Goal: Information Seeking & Learning: Learn about a topic

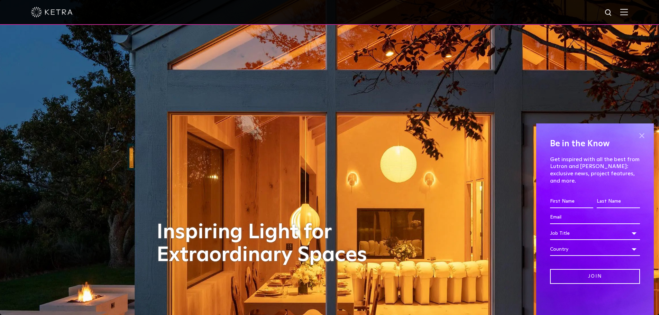
click at [639, 141] on span at bounding box center [642, 135] width 10 height 10
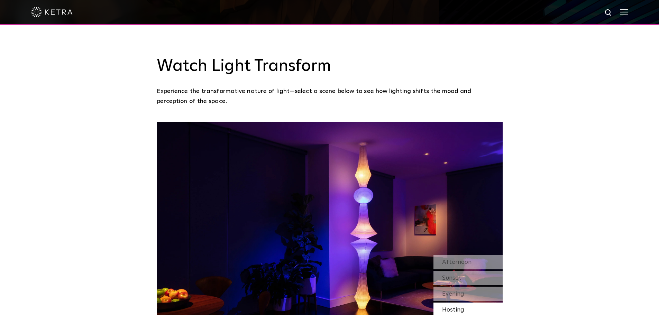
scroll to position [658, 0]
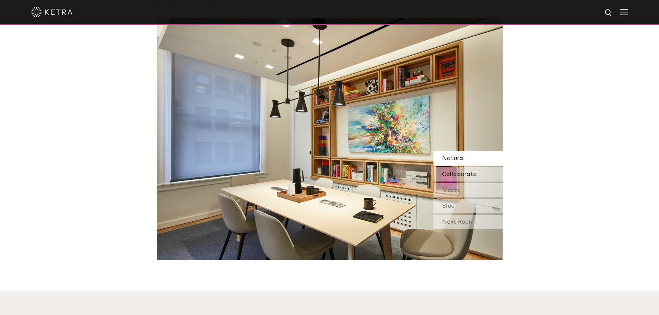
click at [461, 171] on span "Collaborate" at bounding box center [459, 174] width 35 height 6
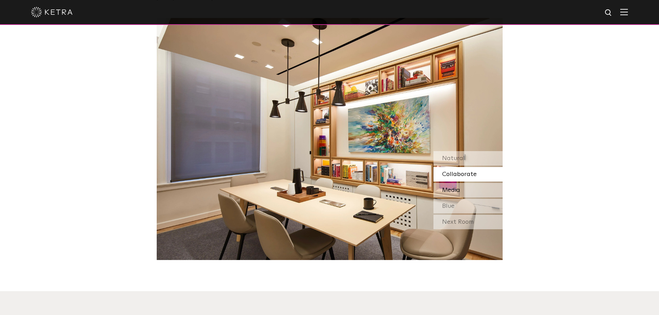
click at [459, 187] on span "Media" at bounding box center [451, 190] width 18 height 6
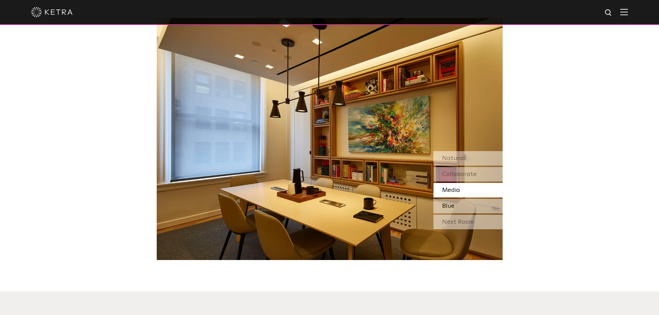
click at [457, 199] on div "Blue" at bounding box center [468, 206] width 69 height 15
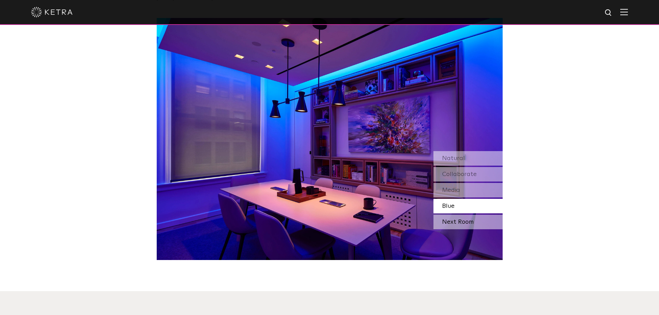
click at [458, 215] on div "Next Room" at bounding box center [468, 222] width 69 height 15
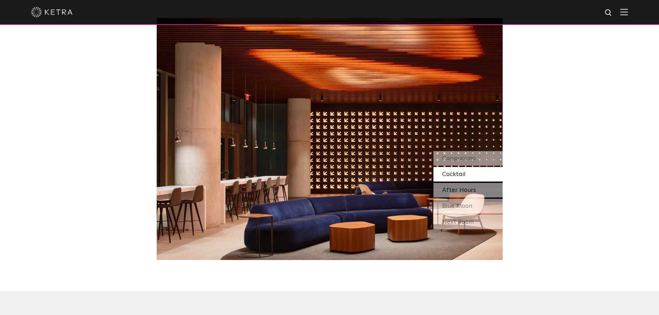
click at [461, 183] on div "After Hours" at bounding box center [468, 190] width 69 height 15
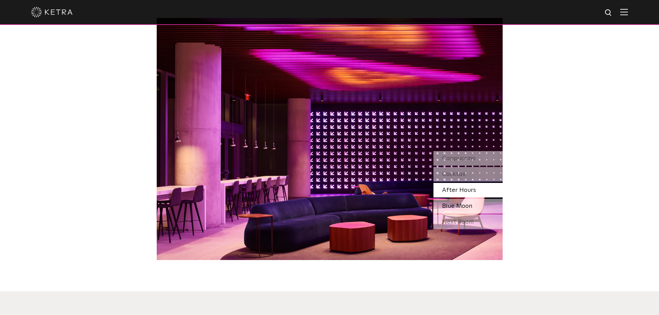
click at [458, 203] on span "Blue Moon" at bounding box center [457, 206] width 30 height 6
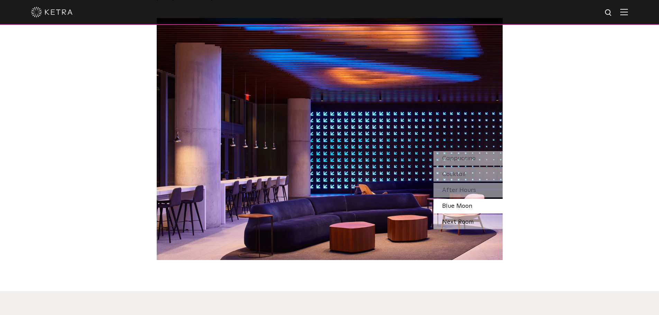
click at [457, 215] on div "Next Room" at bounding box center [468, 222] width 69 height 15
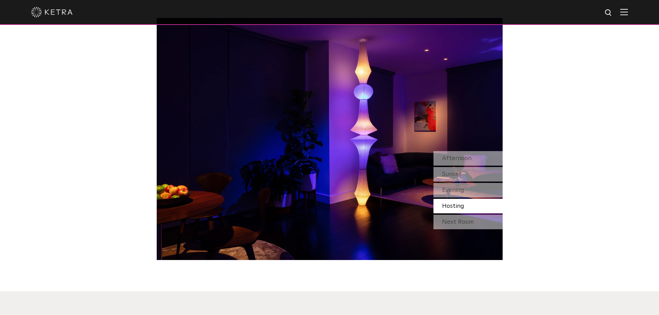
scroll to position [692, 0]
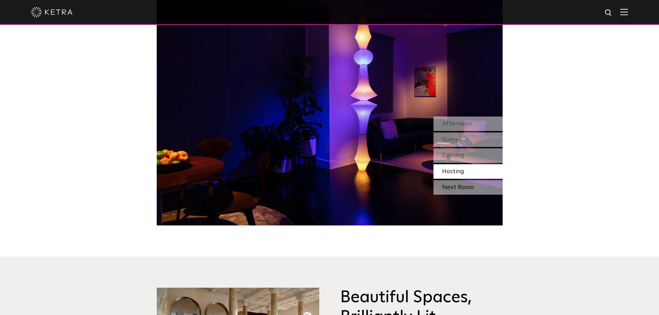
click at [452, 180] on div "Next Room" at bounding box center [468, 187] width 69 height 15
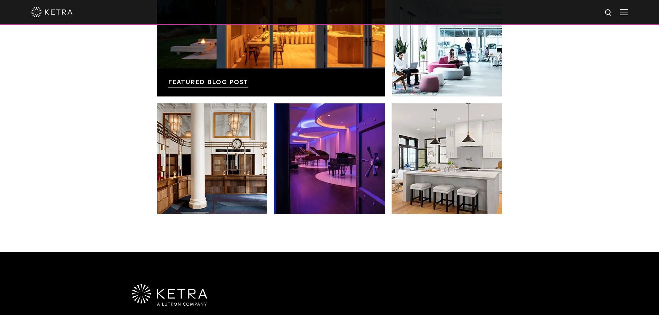
scroll to position [1350, 0]
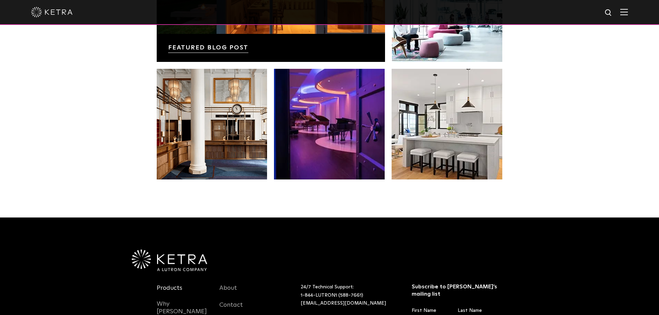
click at [162, 284] on link "Products" at bounding box center [170, 292] width 26 height 16
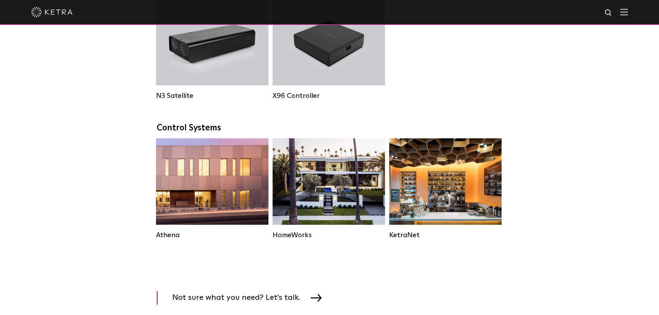
scroll to position [969, 0]
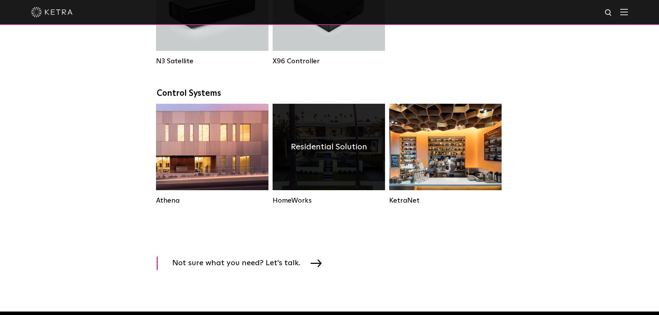
click at [317, 154] on h4 "Residential Solution" at bounding box center [329, 147] width 76 height 13
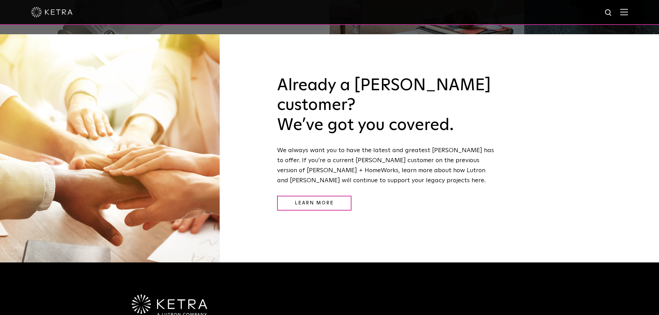
scroll to position [900, 0]
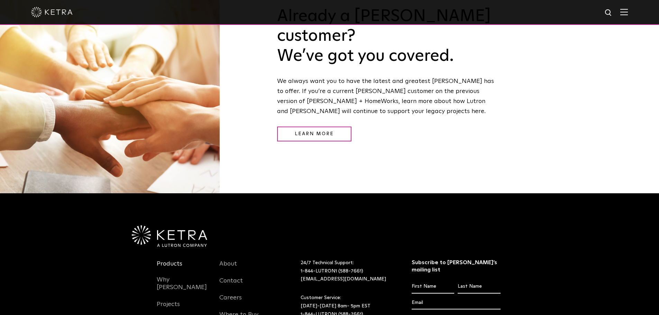
click at [166, 260] on link "Products" at bounding box center [170, 268] width 26 height 16
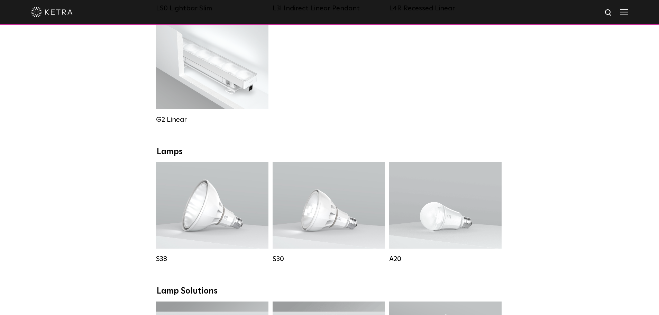
scroll to position [450, 0]
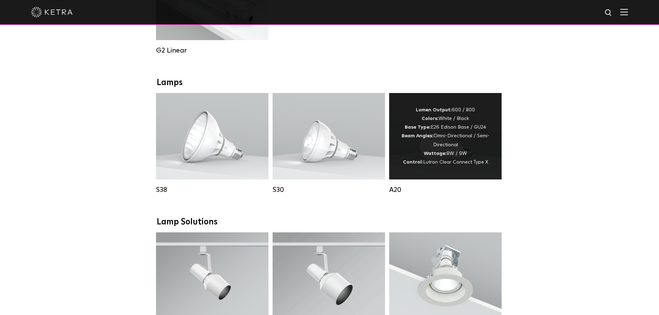
click at [441, 149] on div "Lumen Output: 600 / 800 Colors: White / Black Base Type: E26 Edison Base / GU24…" at bounding box center [446, 136] width 92 height 61
